Goal: Entertainment & Leisure: Consume media (video, audio)

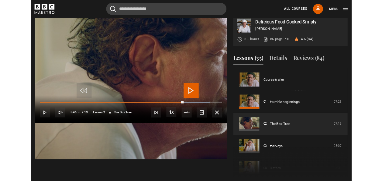
scroll to position [21, 0]
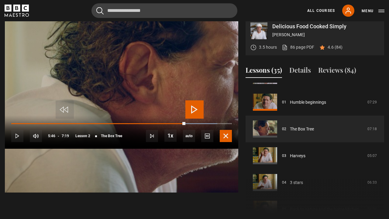
click at [232, 142] on span "Video Player" at bounding box center [226, 136] width 12 height 12
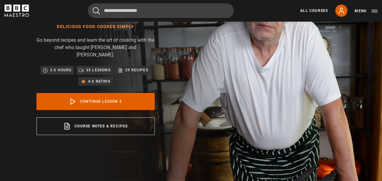
scroll to position [39, 0]
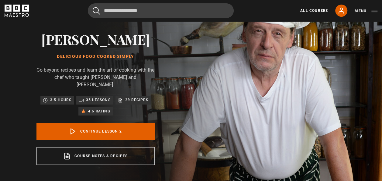
click at [13, 10] on icon "BBC Maestro" at bounding box center [17, 11] width 24 height 12
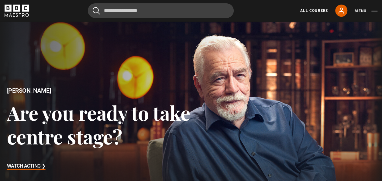
click at [160, 112] on h3 "Are you ready to take centre stage?" at bounding box center [99, 124] width 184 height 47
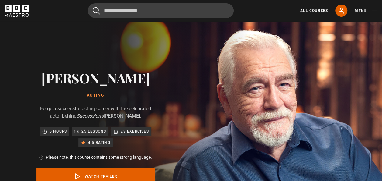
click at [12, 12] on icon "BBC Maestro" at bounding box center [17, 11] width 24 height 12
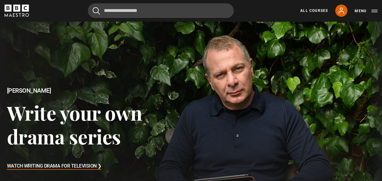
click at [71, 132] on h3 "Write your own drama series" at bounding box center [99, 124] width 184 height 47
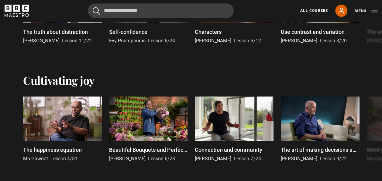
scroll to position [425, 0]
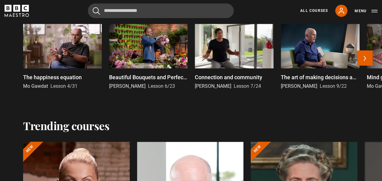
click at [310, 81] on p "The art of making decisions and the joy of missing out" at bounding box center [320, 77] width 79 height 8
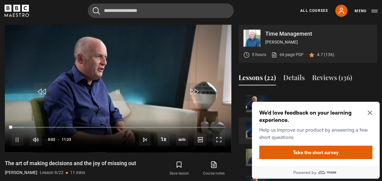
click at [370, 111] on icon "Close Maze Prompt" at bounding box center [369, 112] width 5 height 5
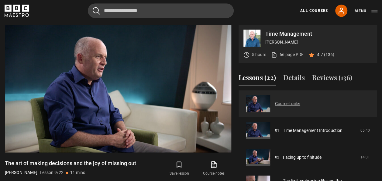
click at [300, 107] on link "Course trailer" at bounding box center [287, 103] width 25 height 6
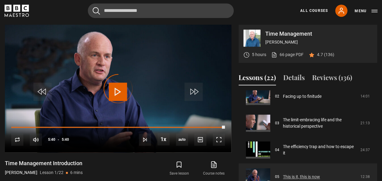
scroll to position [30, 0]
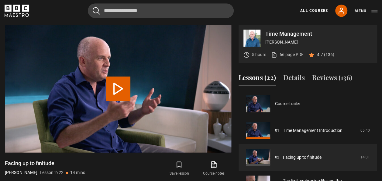
scroll to position [27, 0]
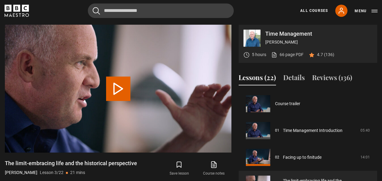
scroll to position [53, 0]
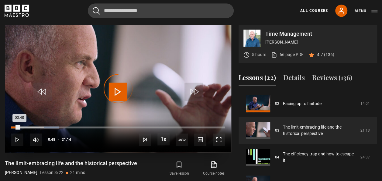
click at [19, 127] on div "Loaded : 22.37% 00:48 00:48" at bounding box center [118, 127] width 214 height 2
click at [46, 127] on div "03:30" at bounding box center [28, 127] width 35 height 2
click at [43, 127] on div "03:13" at bounding box center [27, 127] width 33 height 2
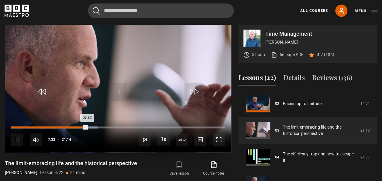
click at [78, 126] on div "06:40" at bounding box center [78, 127] width 1 height 2
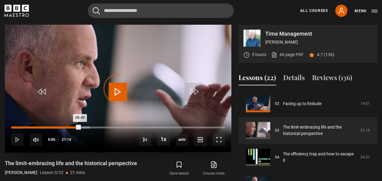
click at [73, 126] on div "06:06" at bounding box center [73, 127] width 1 height 2
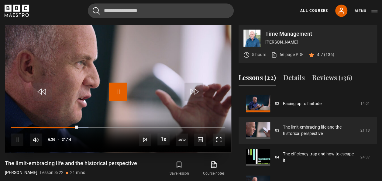
click at [119, 91] on span "Video Player" at bounding box center [118, 91] width 18 height 18
